Goal: Information Seeking & Learning: Learn about a topic

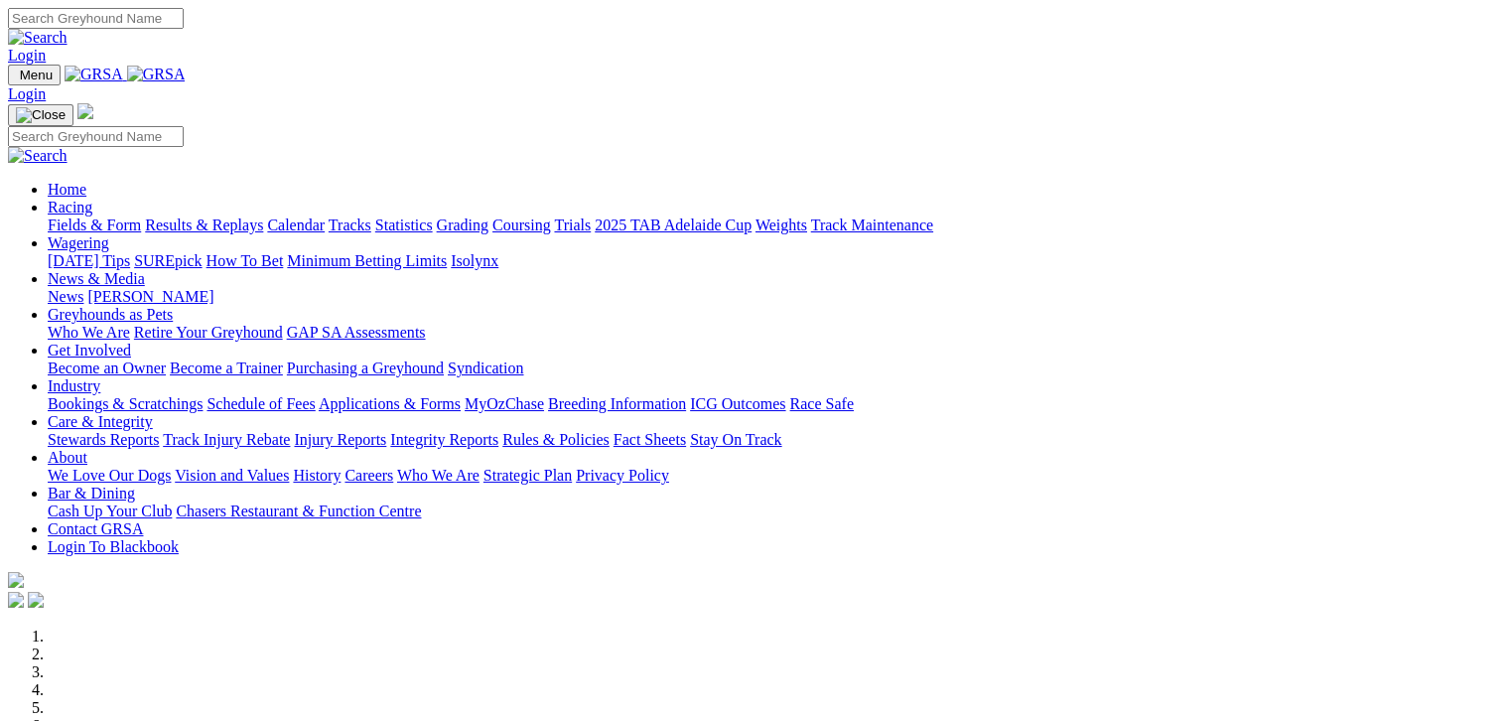
click at [66, 216] on link "Fields & Form" at bounding box center [94, 224] width 93 height 17
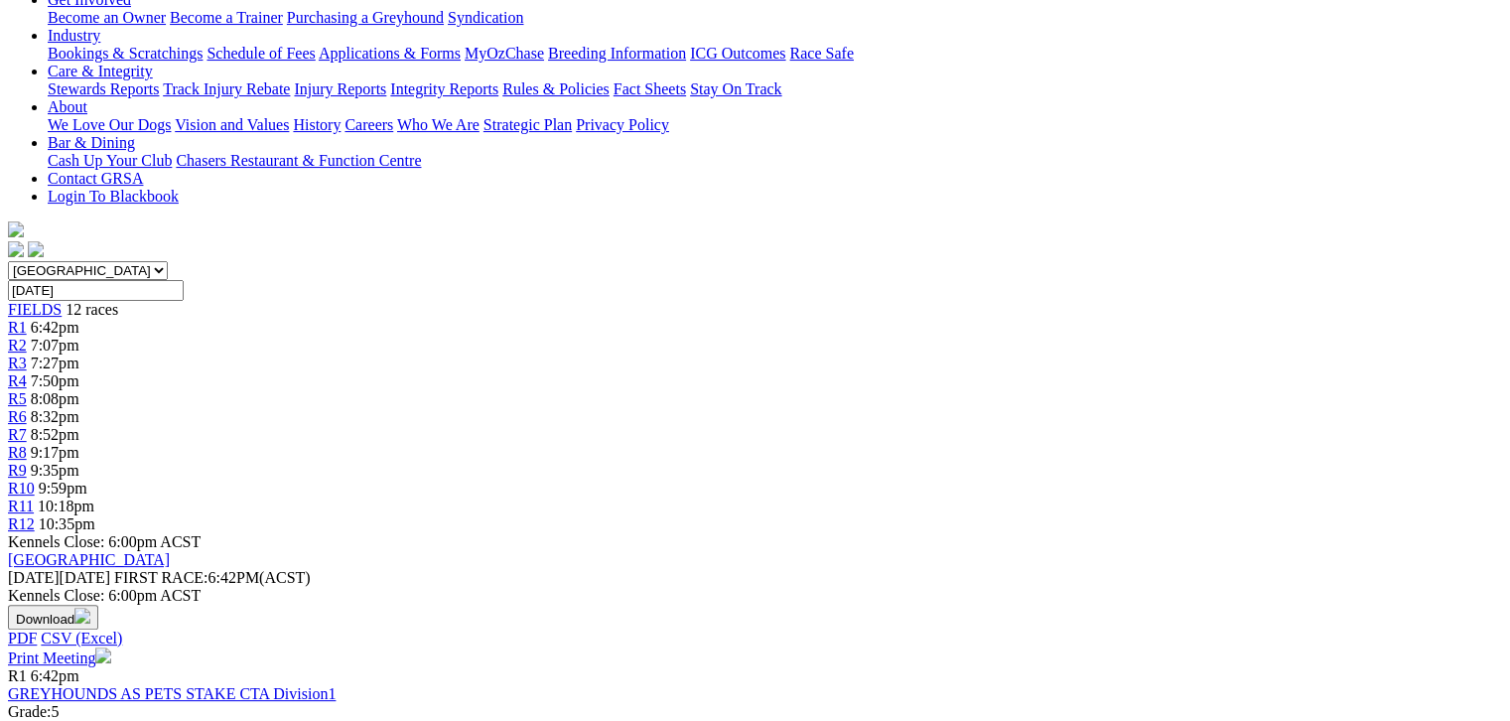
scroll to position [421, 0]
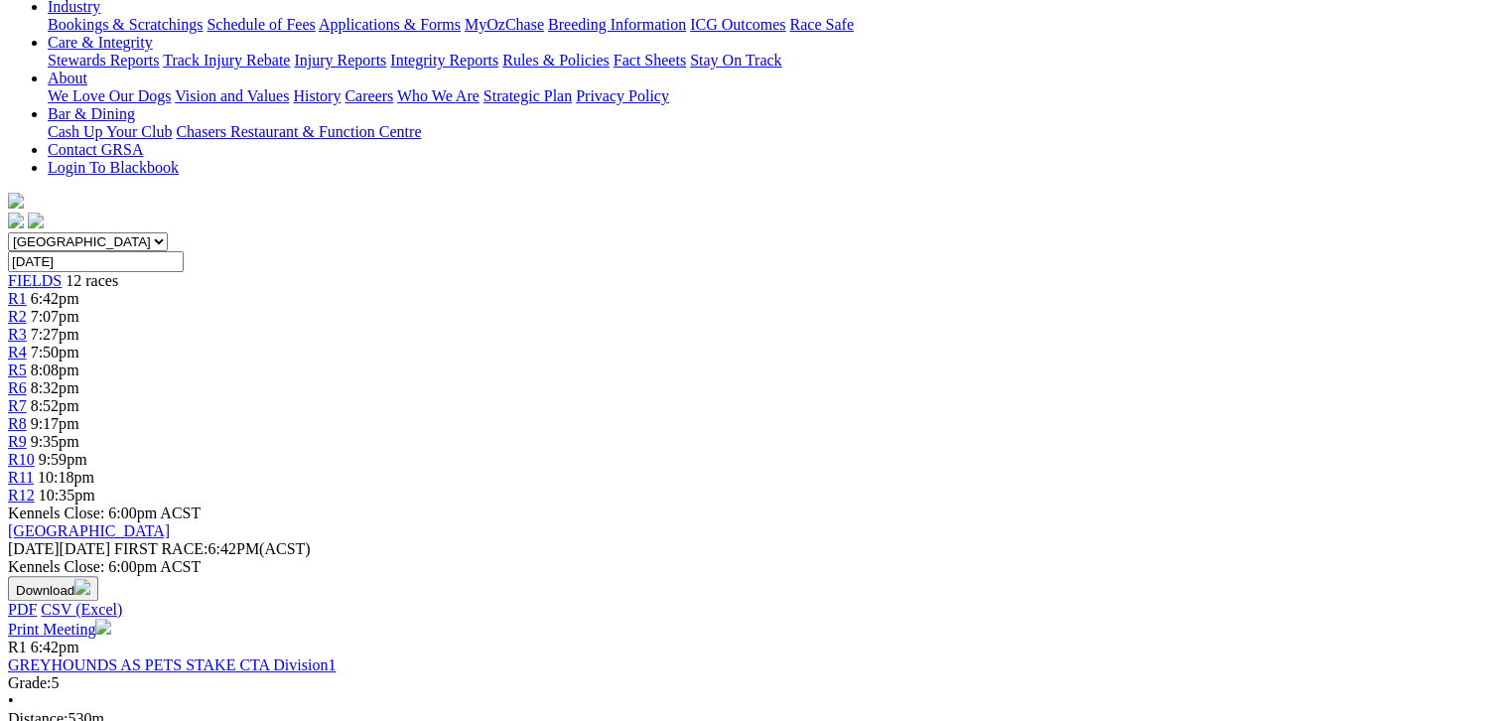
scroll to position [421, 0]
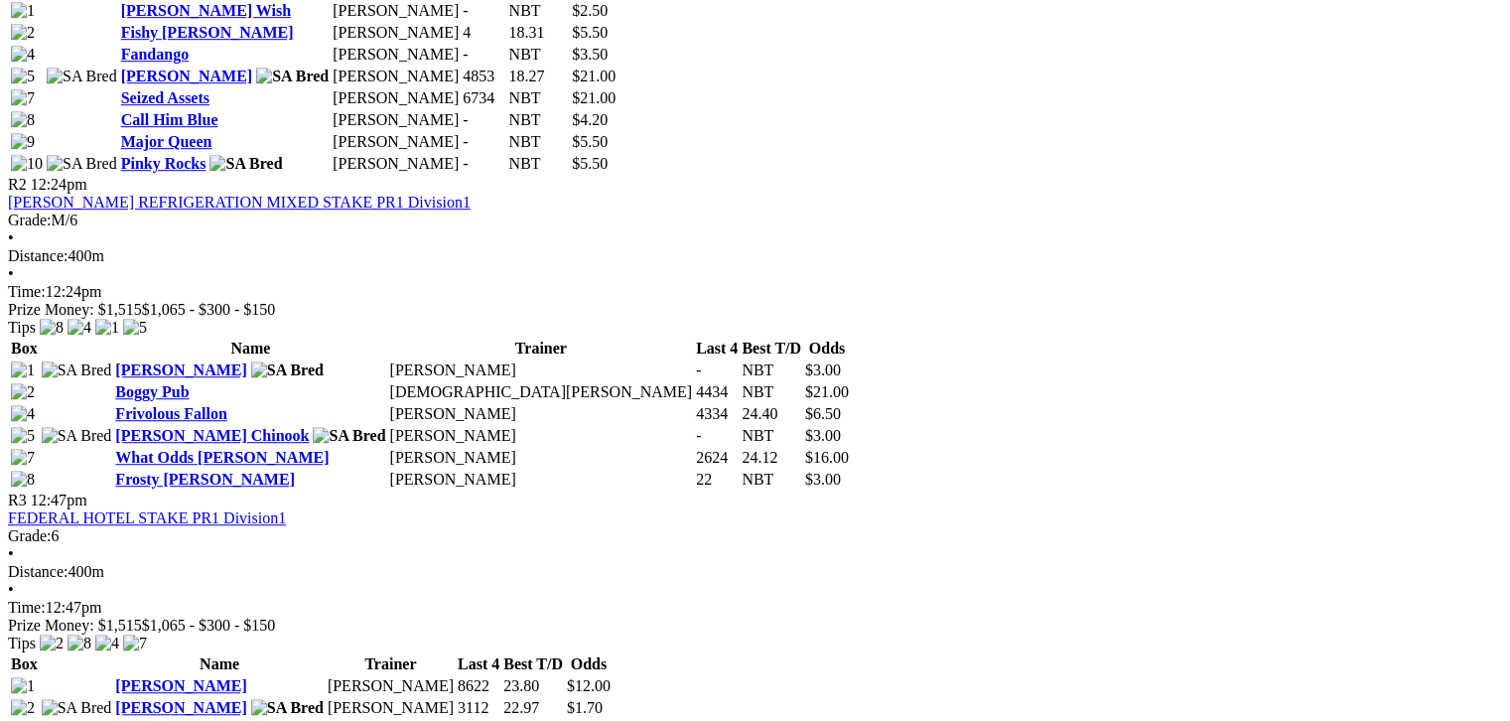
scroll to position [1539, 0]
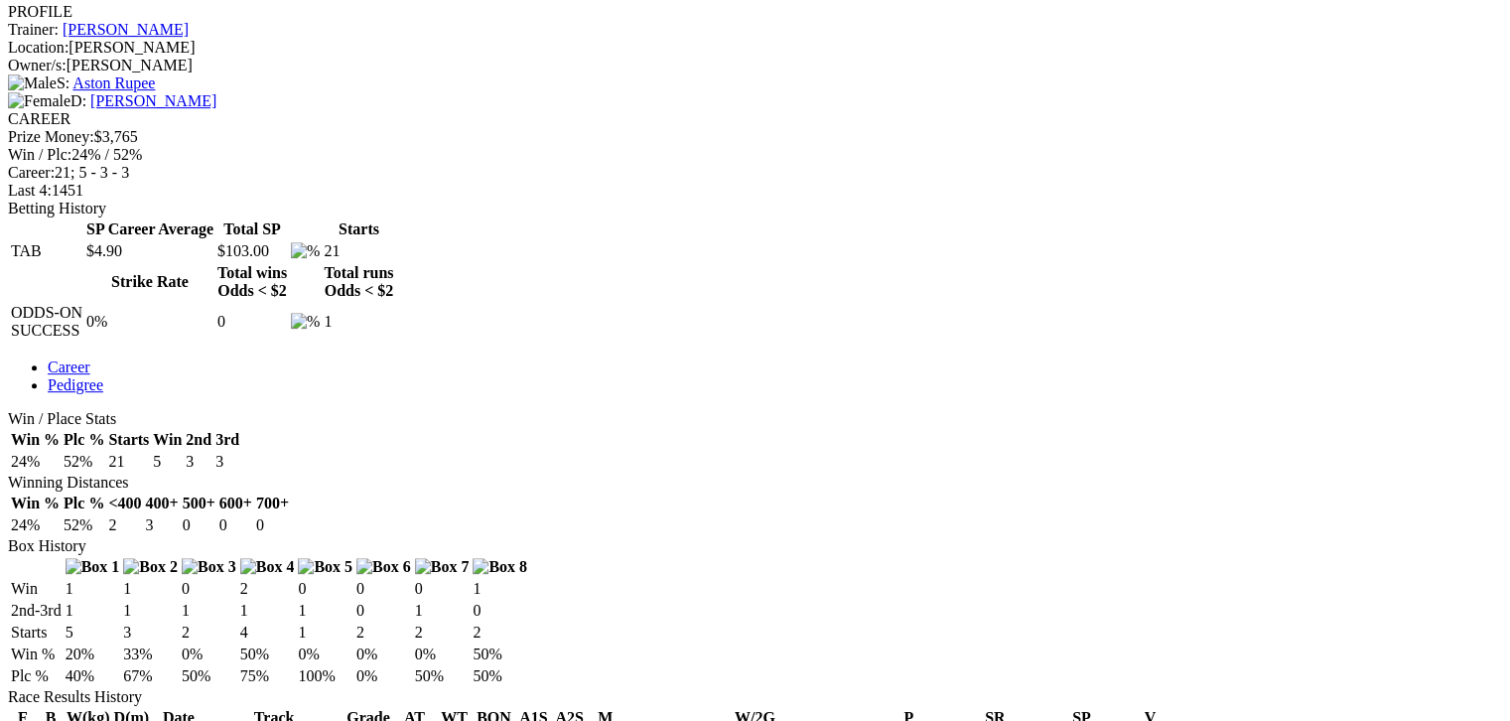
scroll to position [769, 0]
